Goal: Find specific page/section: Find specific page/section

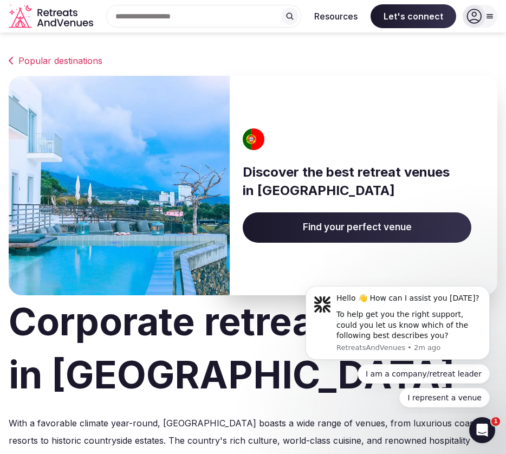
click at [171, 190] on img at bounding box center [119, 185] width 221 height 219
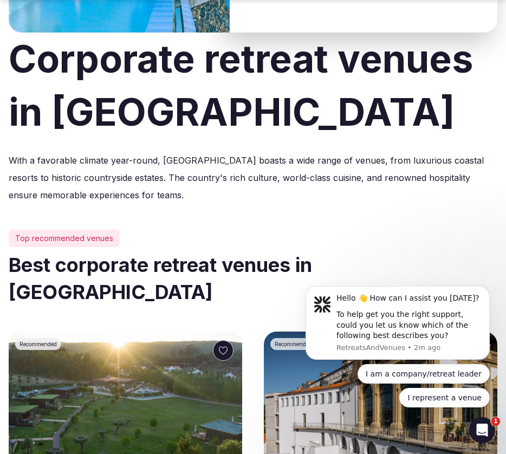
scroll to position [177, 0]
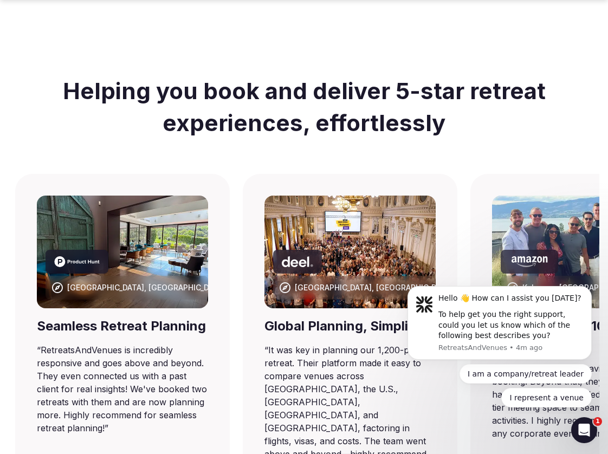
scroll to position [593, 0]
